Goal: Transaction & Acquisition: Book appointment/travel/reservation

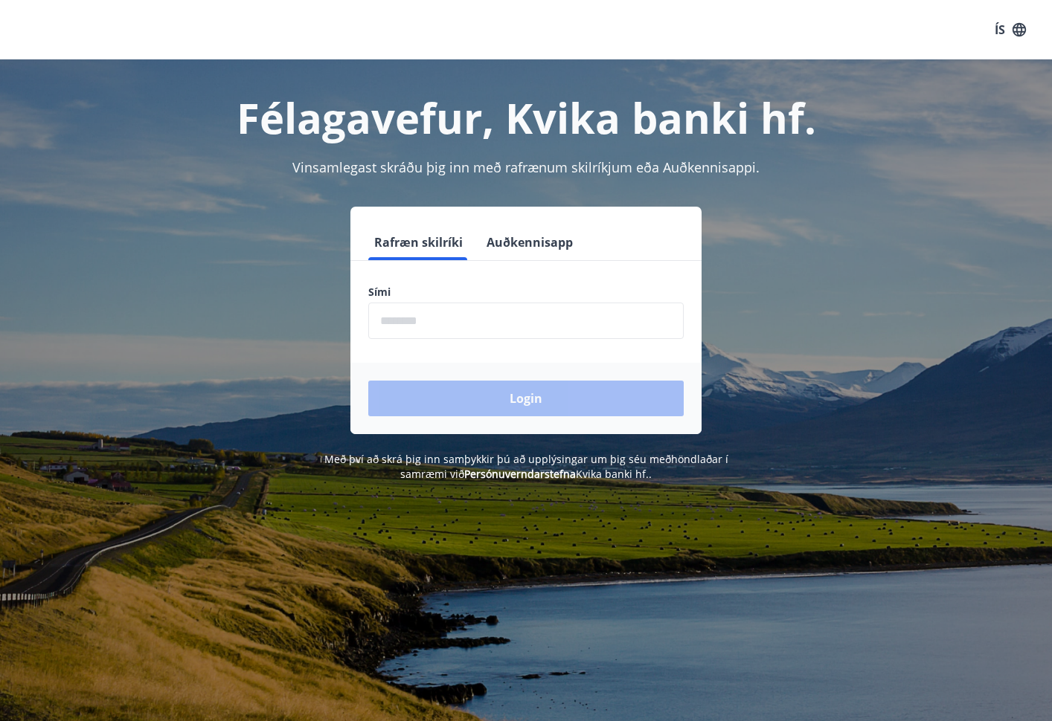
click at [406, 321] on input "phone" at bounding box center [525, 321] width 315 height 36
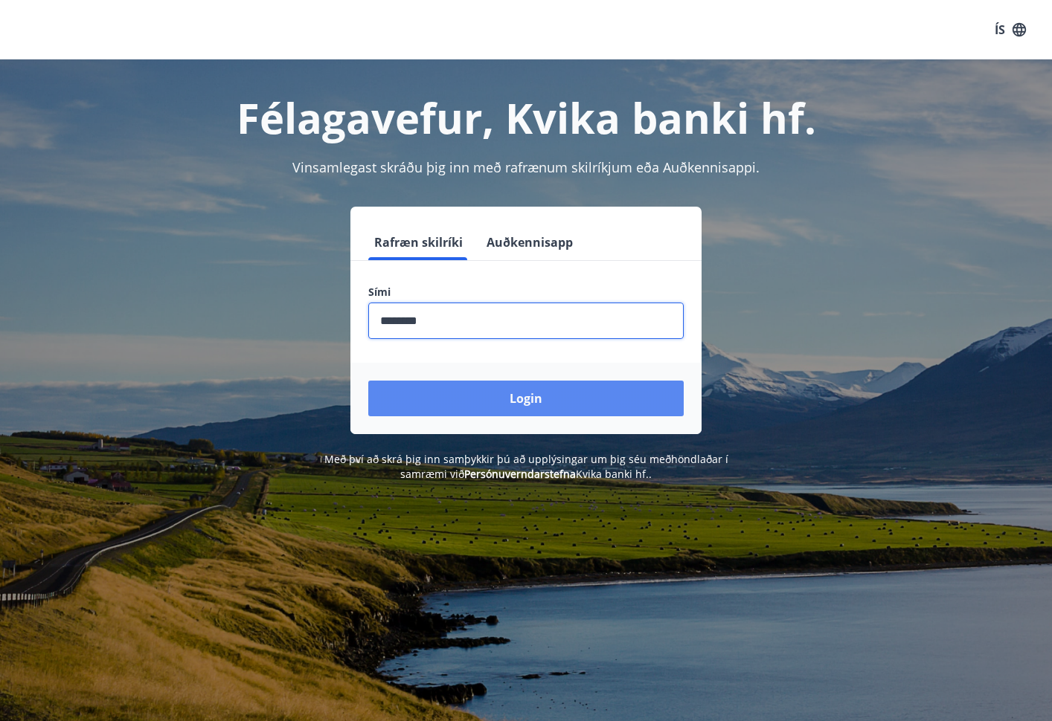
type input "********"
click at [474, 397] on button "Login" at bounding box center [525, 399] width 315 height 36
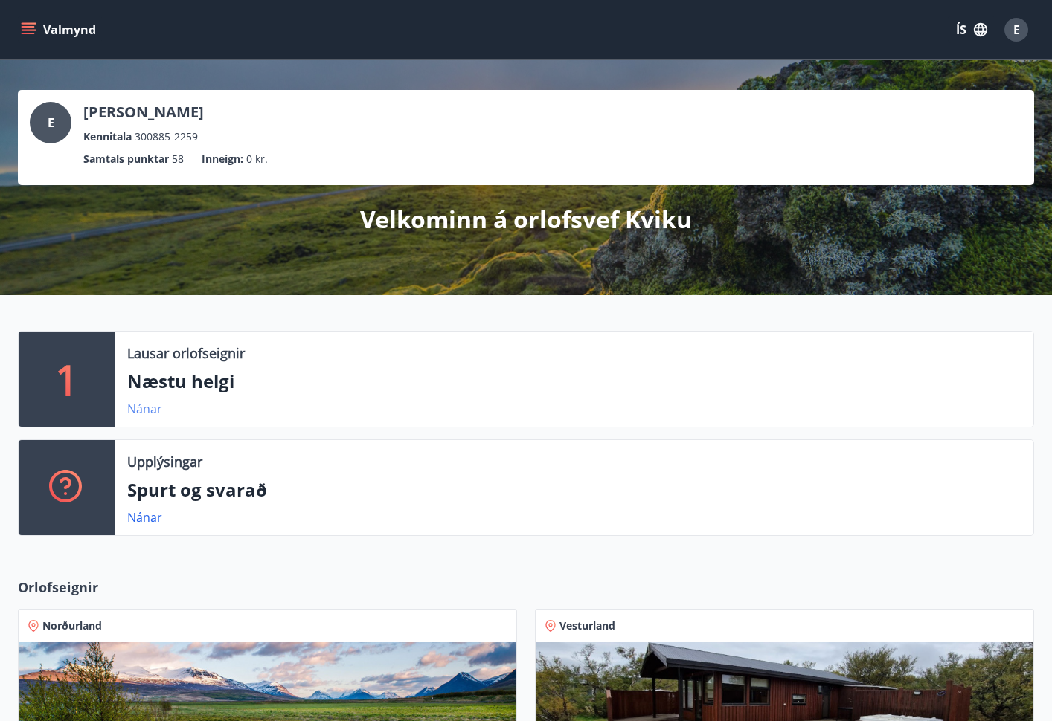
click at [146, 415] on link "Nánar" at bounding box center [144, 409] width 35 height 16
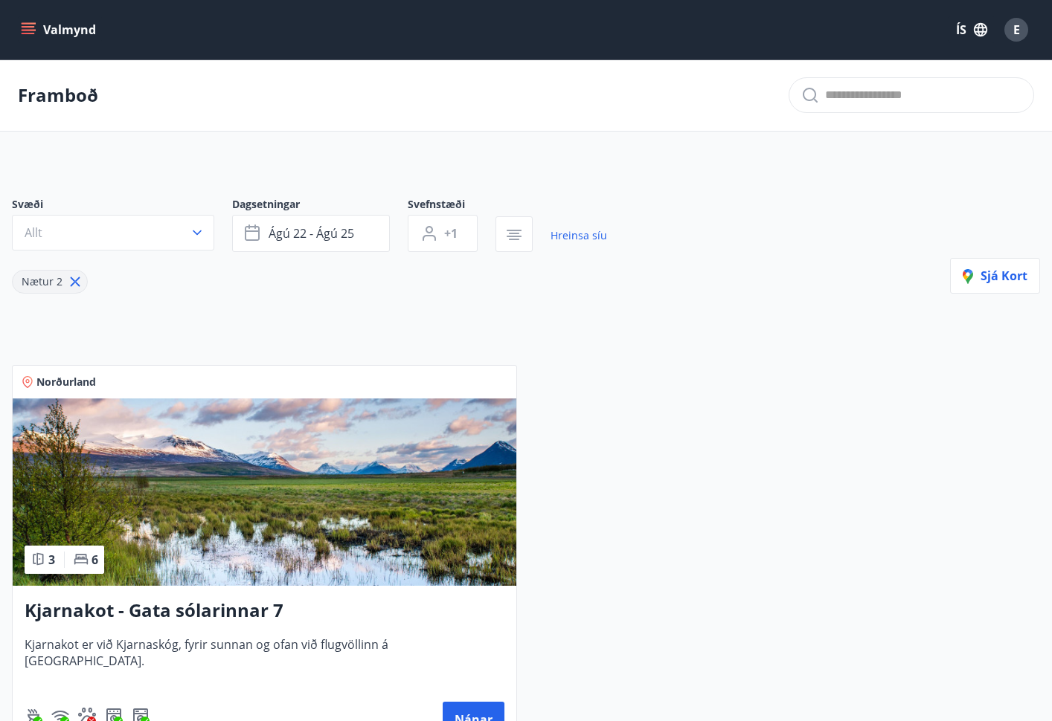
click at [825, 277] on div "Svæði Allt Dagsetningar [DATE] - [DATE] Svefnstæði +1 Hreinsa síu Nætur 2 Sjá k…" at bounding box center [526, 245] width 1028 height 97
click at [60, 33] on button "Valmynd" at bounding box center [60, 29] width 84 height 27
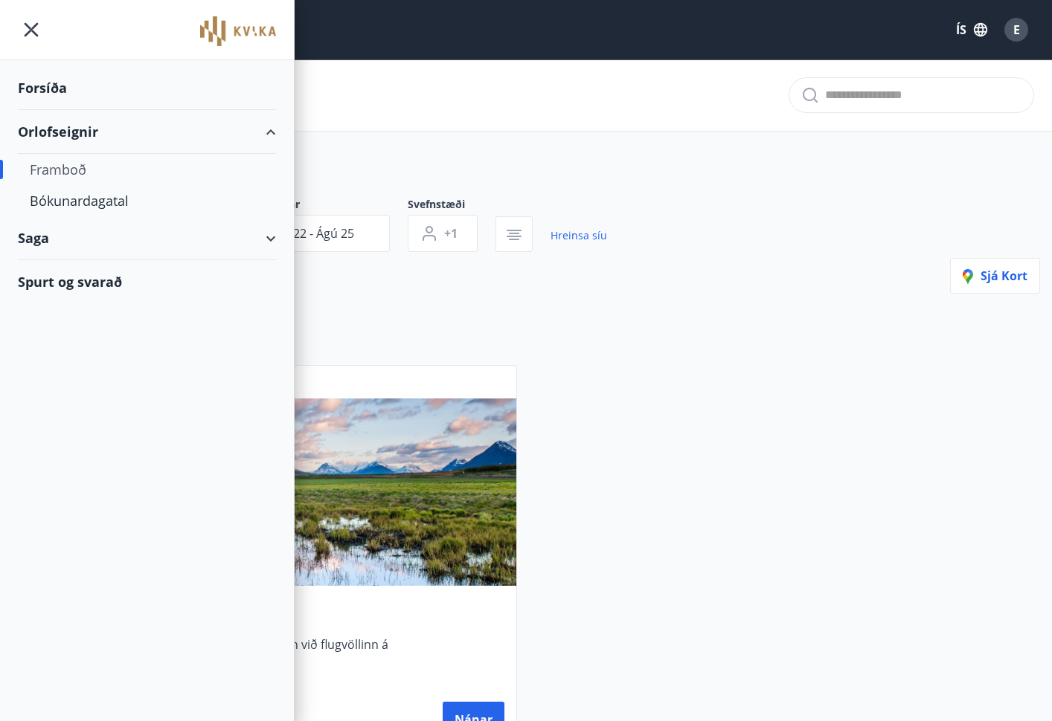
click at [250, 252] on div "Saga" at bounding box center [147, 238] width 258 height 44
type input "*"
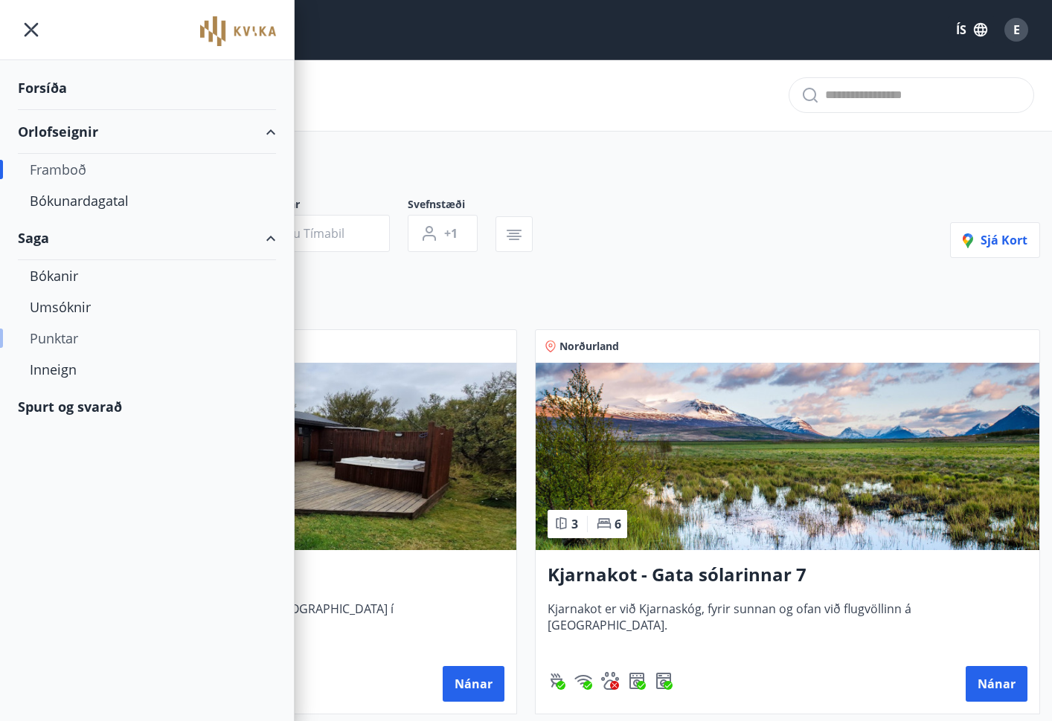
click at [77, 338] on div "Punktar" at bounding box center [147, 338] width 234 height 31
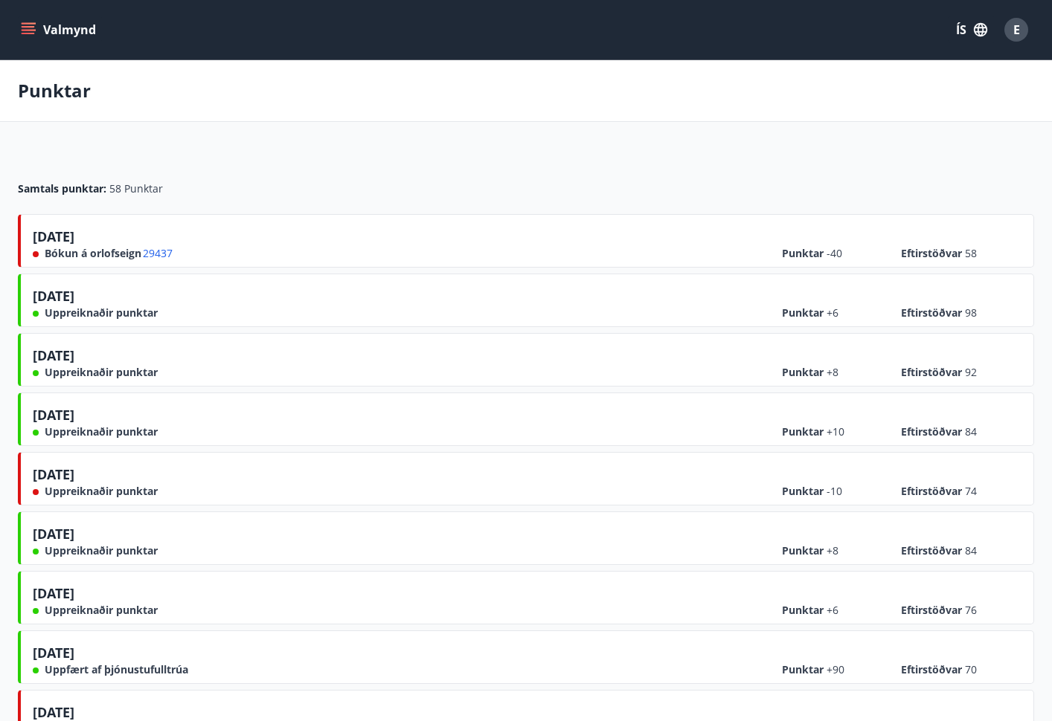
click at [36, 33] on button "Valmynd" at bounding box center [60, 29] width 84 height 27
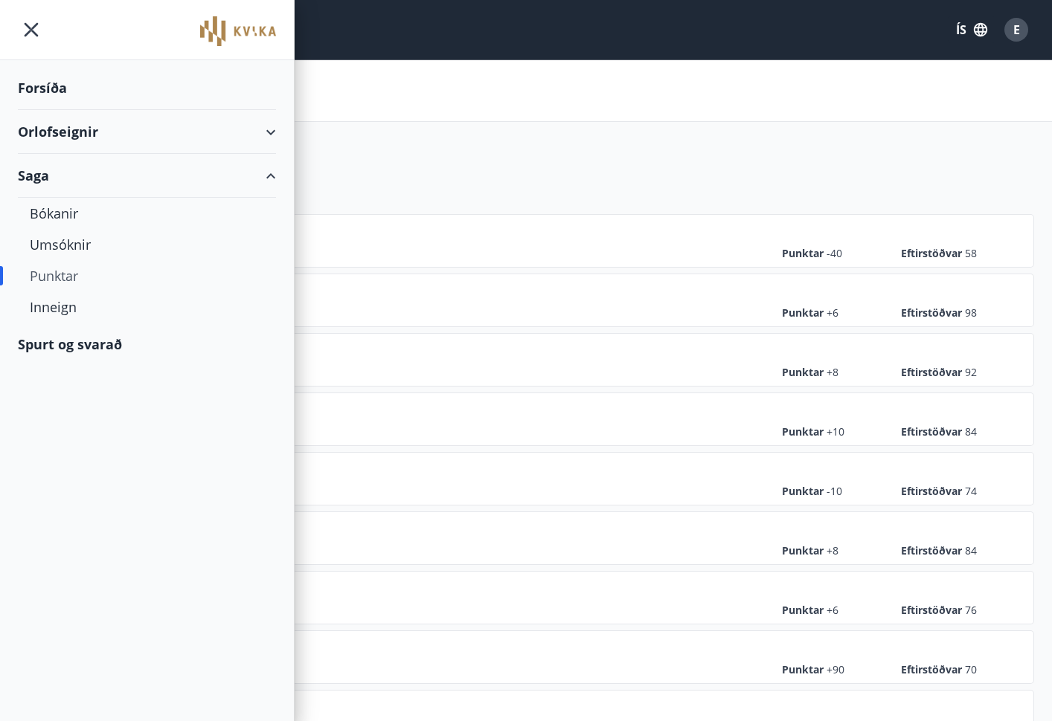
click at [191, 138] on div "Orlofseignir" at bounding box center [147, 132] width 258 height 44
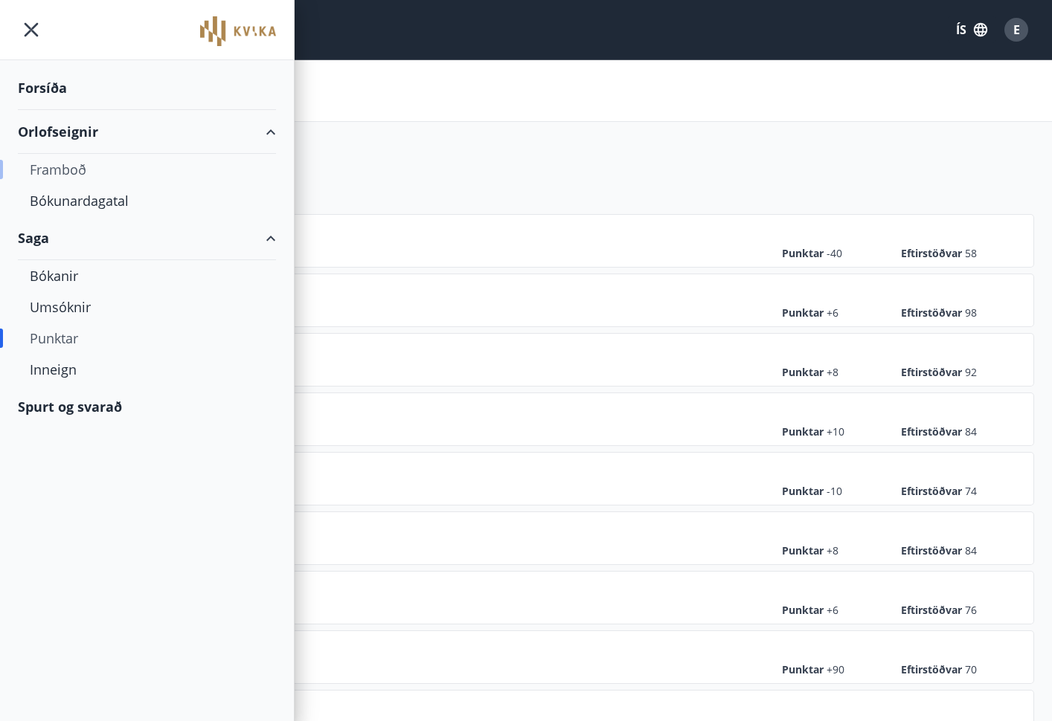
click at [62, 170] on div "Framboð" at bounding box center [147, 169] width 234 height 31
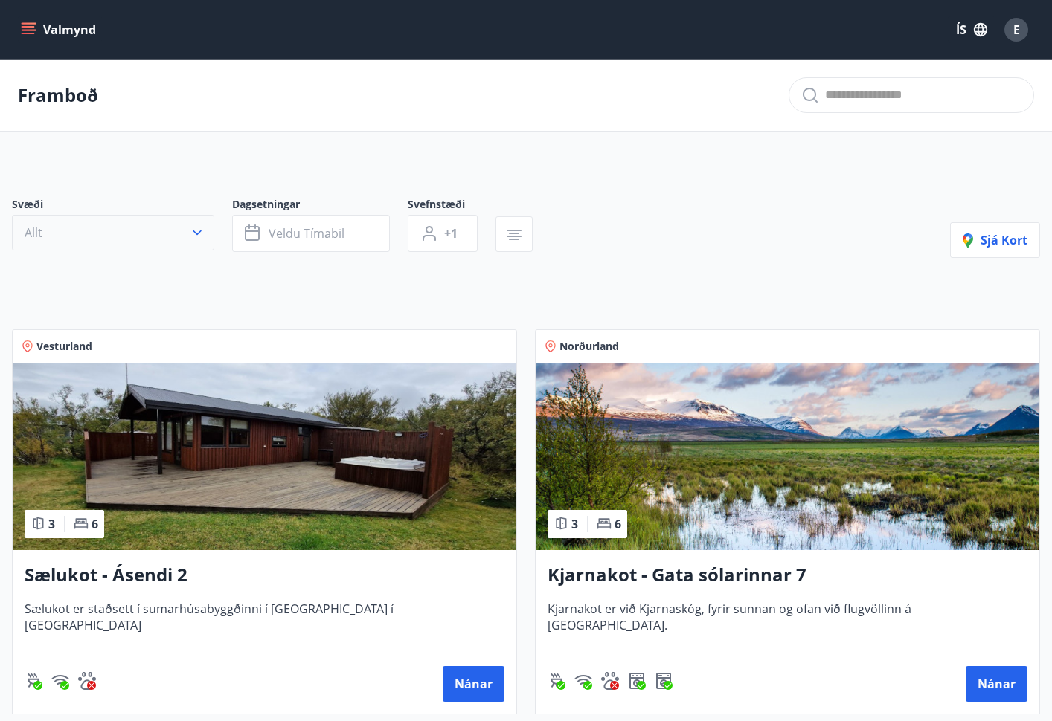
click at [86, 244] on button "Allt" at bounding box center [113, 233] width 202 height 36
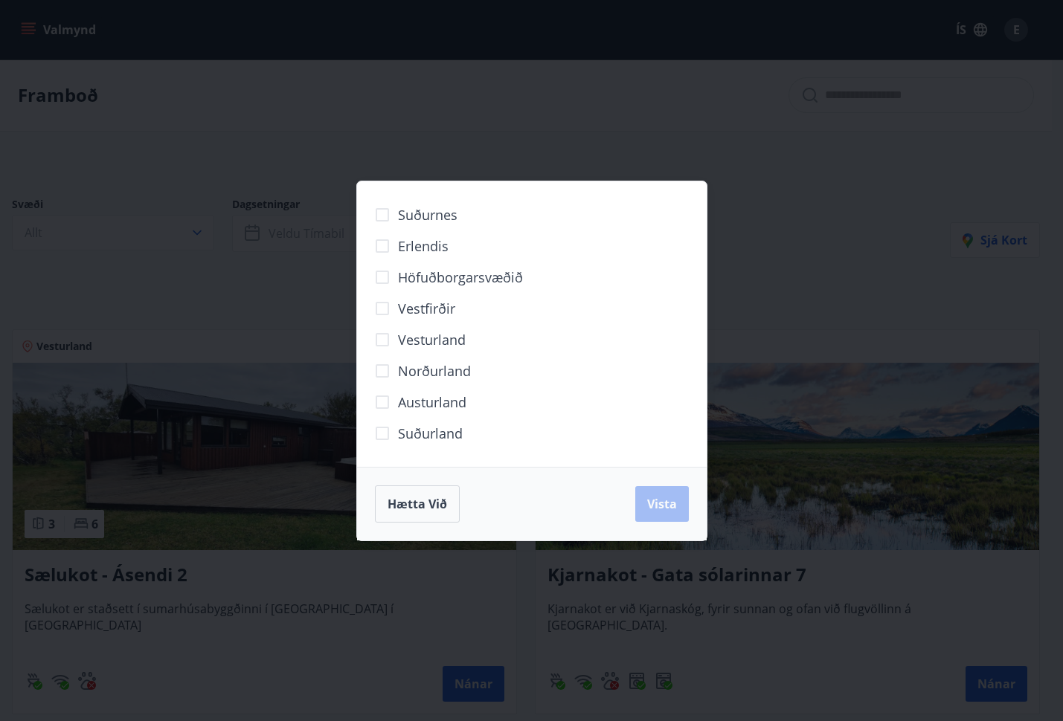
click at [327, 107] on div "Suðurnes Erlendis Höfuðborgarsvæðið Vestfirðir Vesturland Norðurland Austurland…" at bounding box center [531, 360] width 1063 height 721
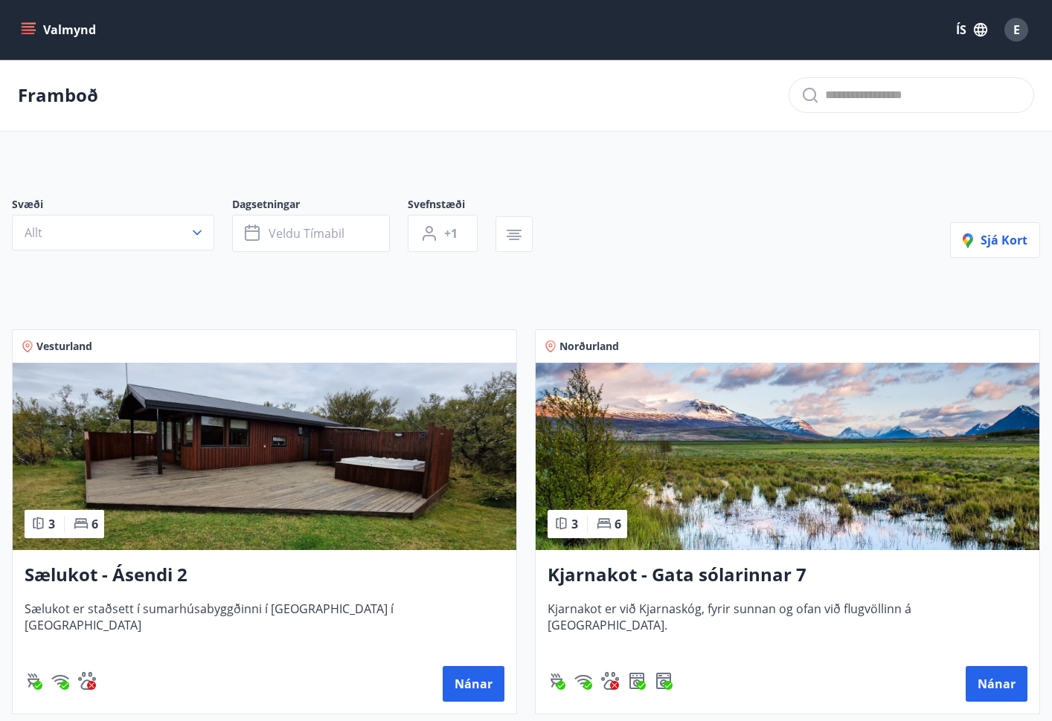
click at [55, 91] on p "Framboð" at bounding box center [58, 95] width 80 height 25
click at [33, 30] on icon "menu" at bounding box center [30, 29] width 16 height 1
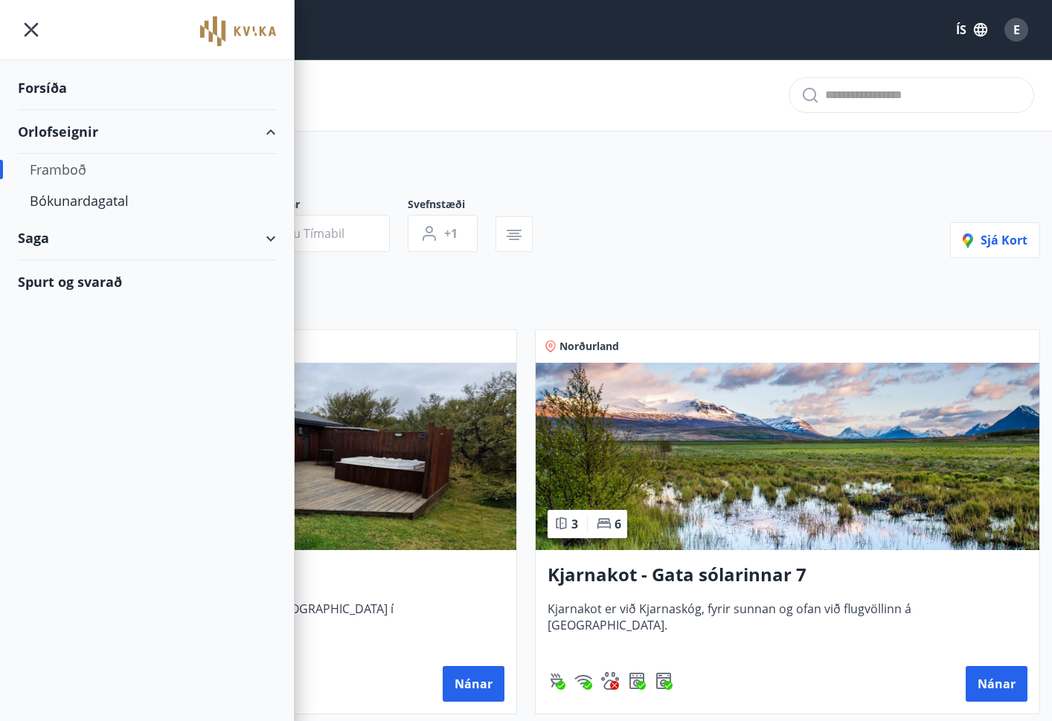
click at [268, 135] on div "Orlofseignir" at bounding box center [147, 132] width 258 height 44
click at [48, 93] on div "Forsíða" at bounding box center [147, 88] width 258 height 44
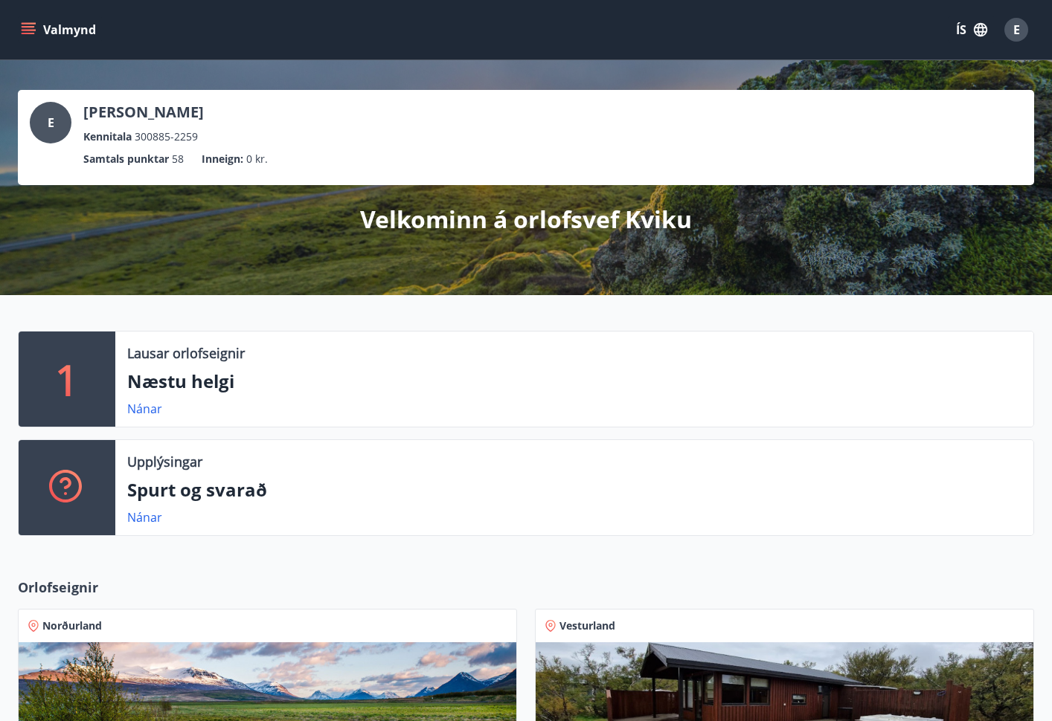
click at [38, 34] on button "Valmynd" at bounding box center [60, 29] width 84 height 27
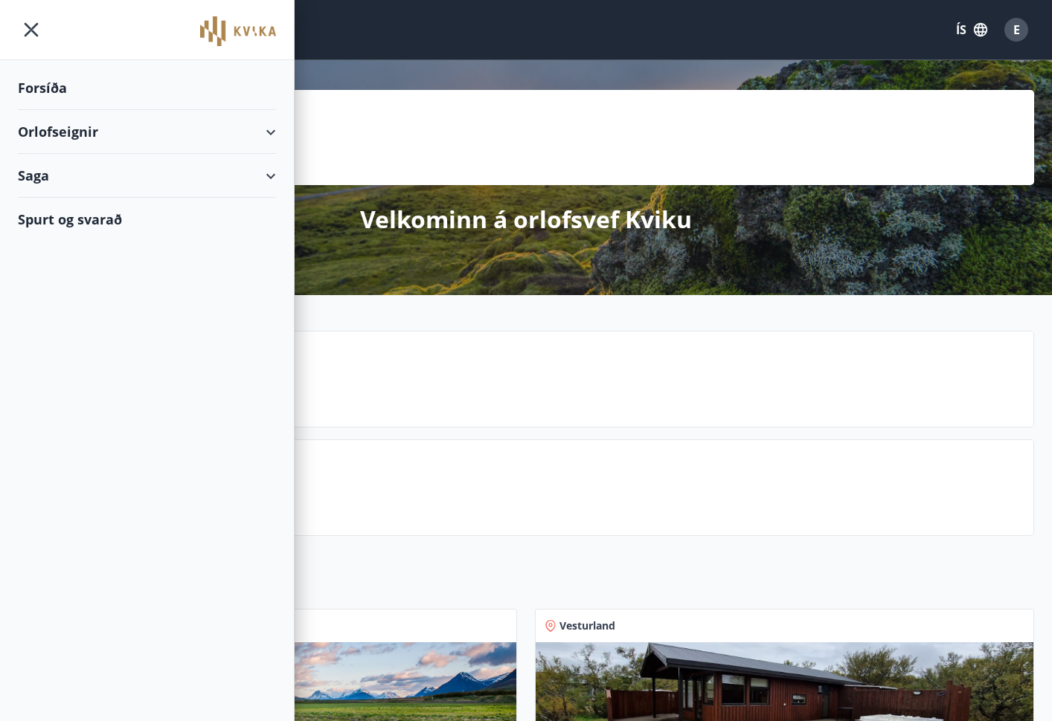
click at [50, 89] on div "Forsíða" at bounding box center [147, 88] width 258 height 44
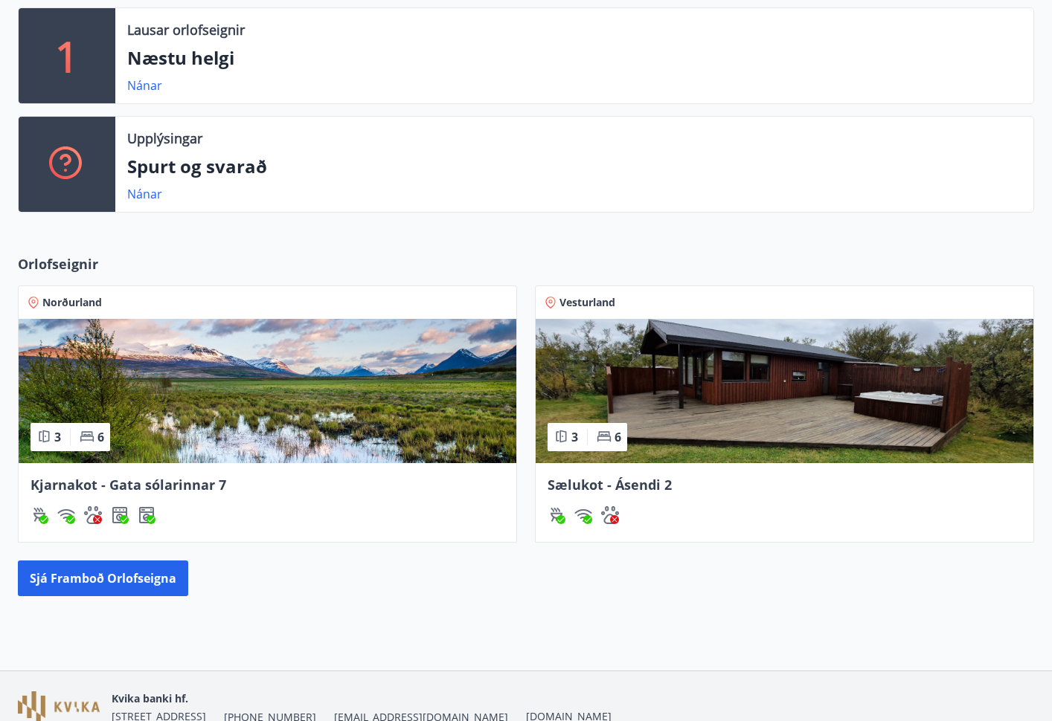
scroll to position [398, 0]
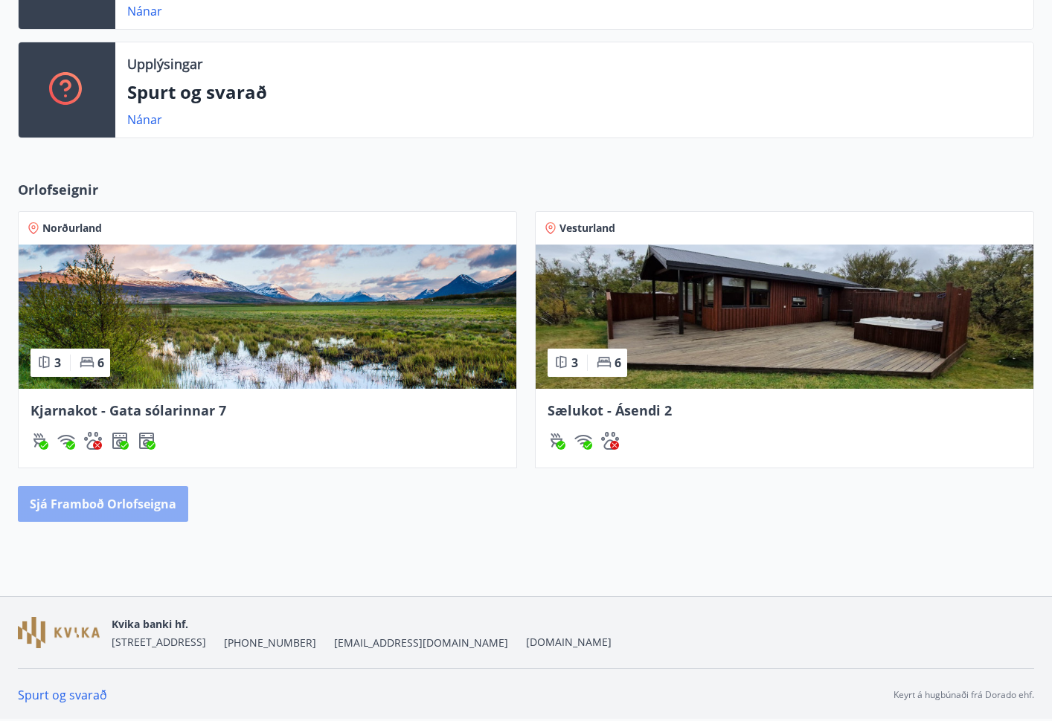
click at [109, 509] on button "Sjá framboð orlofseigna" at bounding box center [103, 504] width 170 height 36
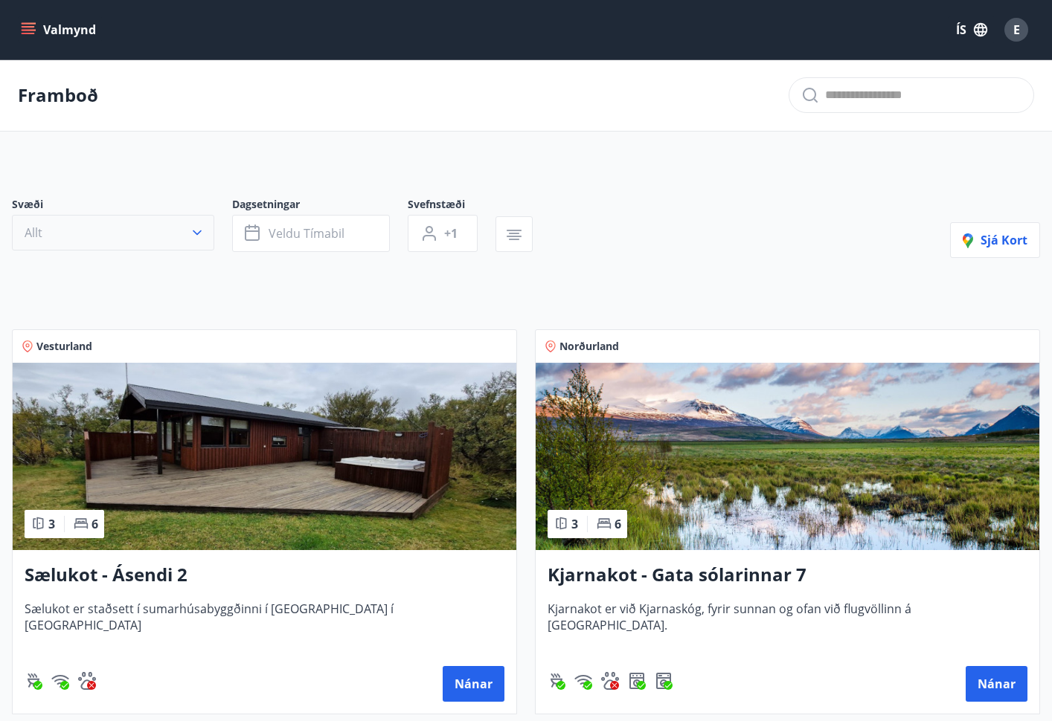
click at [126, 231] on button "Allt" at bounding box center [113, 233] width 202 height 36
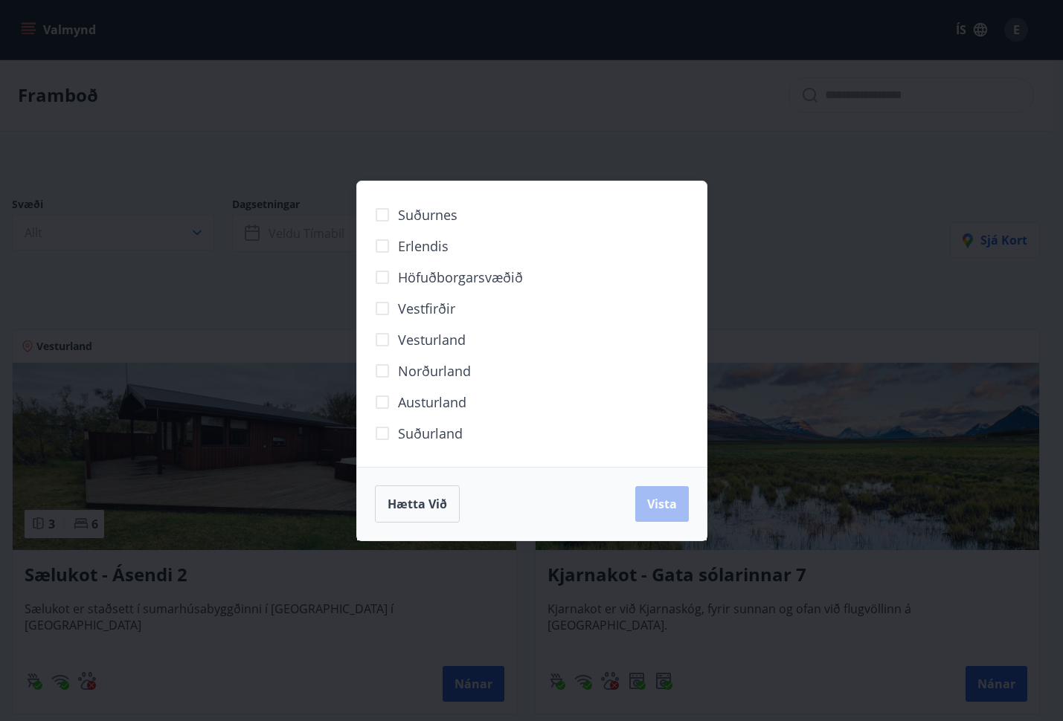
click at [562, 98] on div "Suðurnes Erlendis Höfuðborgarsvæðið Vestfirðir Vesturland Norðurland Austurland…" at bounding box center [531, 360] width 1063 height 721
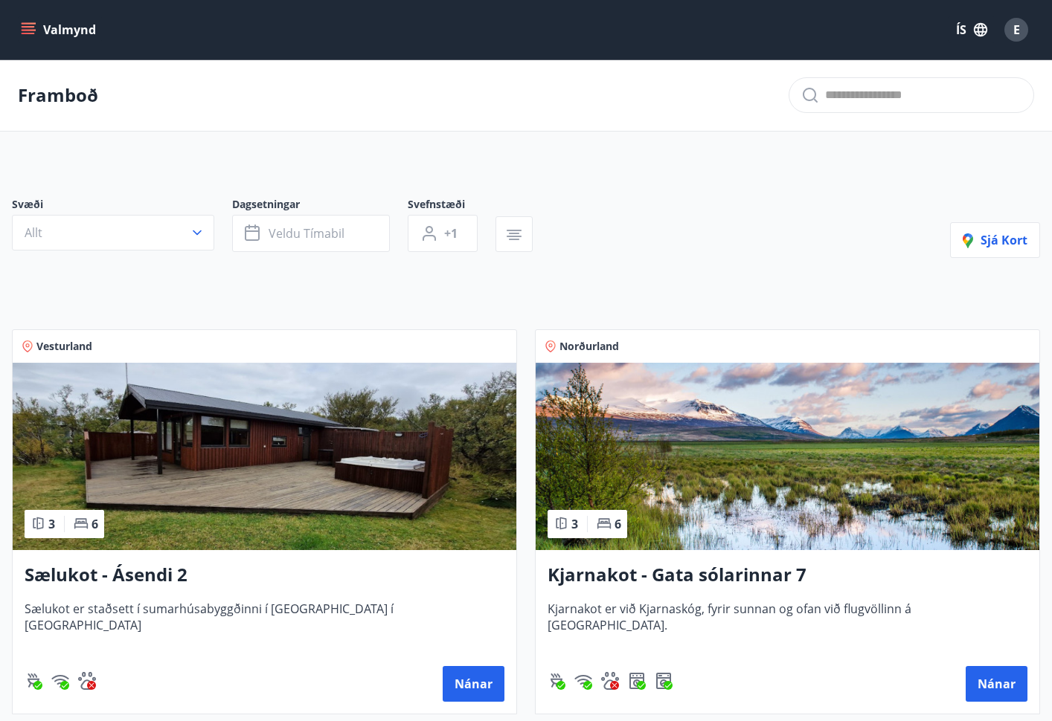
scroll to position [190, 0]
